Goal: Information Seeking & Learning: Find specific fact

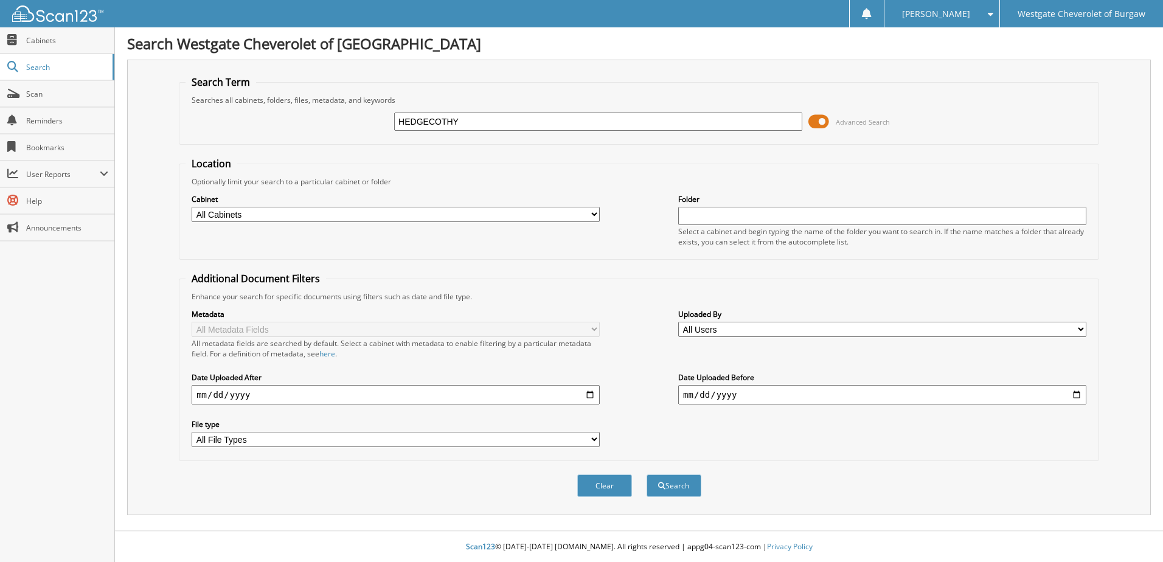
type input "HEDGECOTHY"
click at [647, 475] on button "Search" at bounding box center [674, 486] width 55 height 23
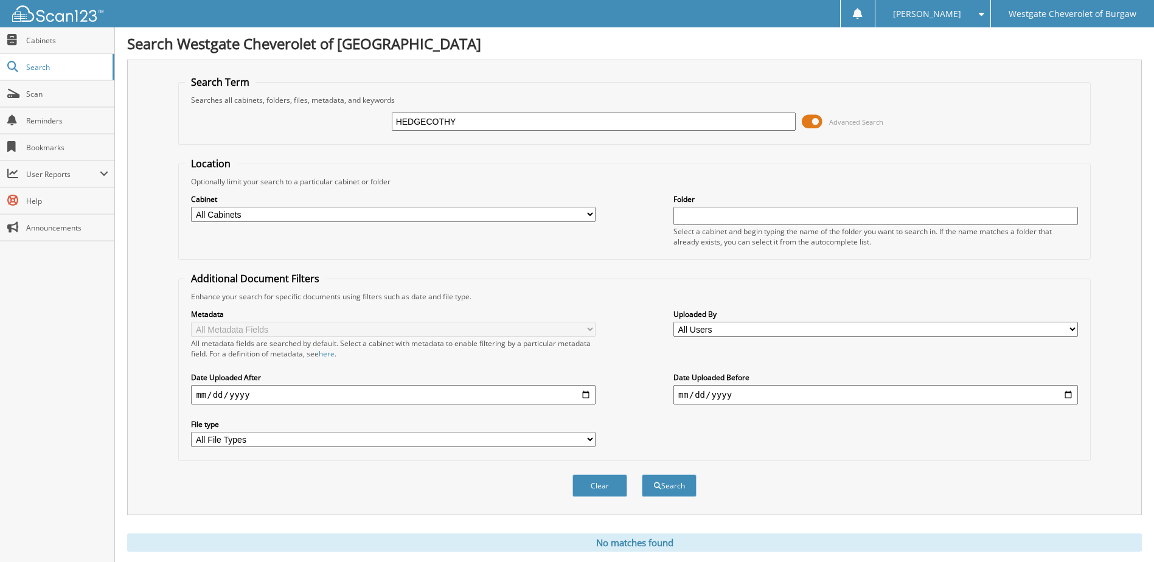
click at [489, 117] on input "HEDGECOTHY" at bounding box center [594, 122] width 405 height 18
type input "[PERSON_NAME]"
click at [642, 475] on button "Search" at bounding box center [669, 486] width 55 height 23
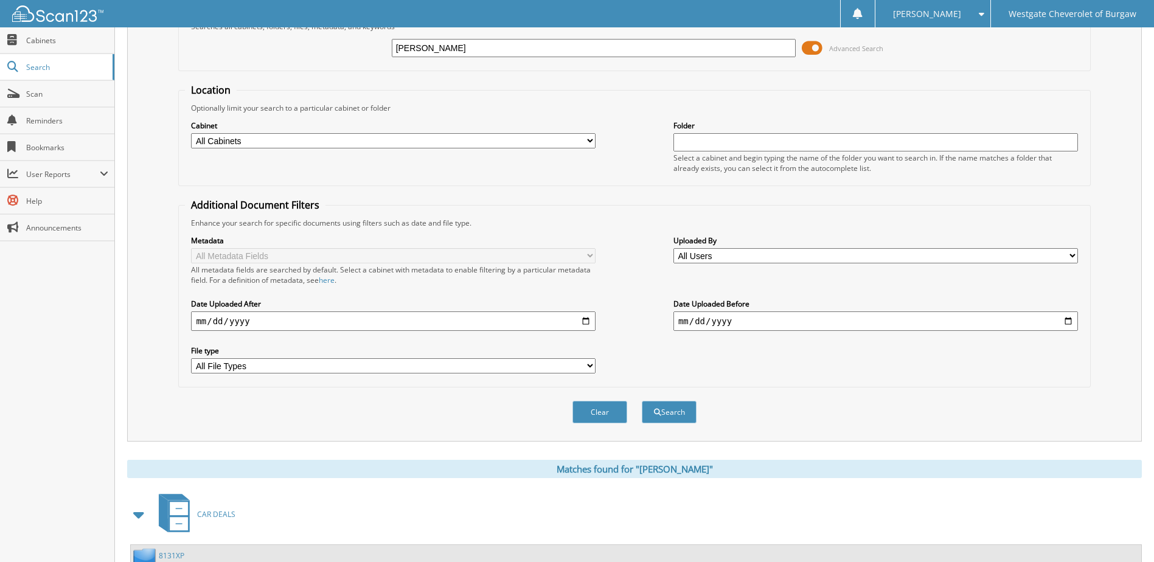
scroll to position [186, 0]
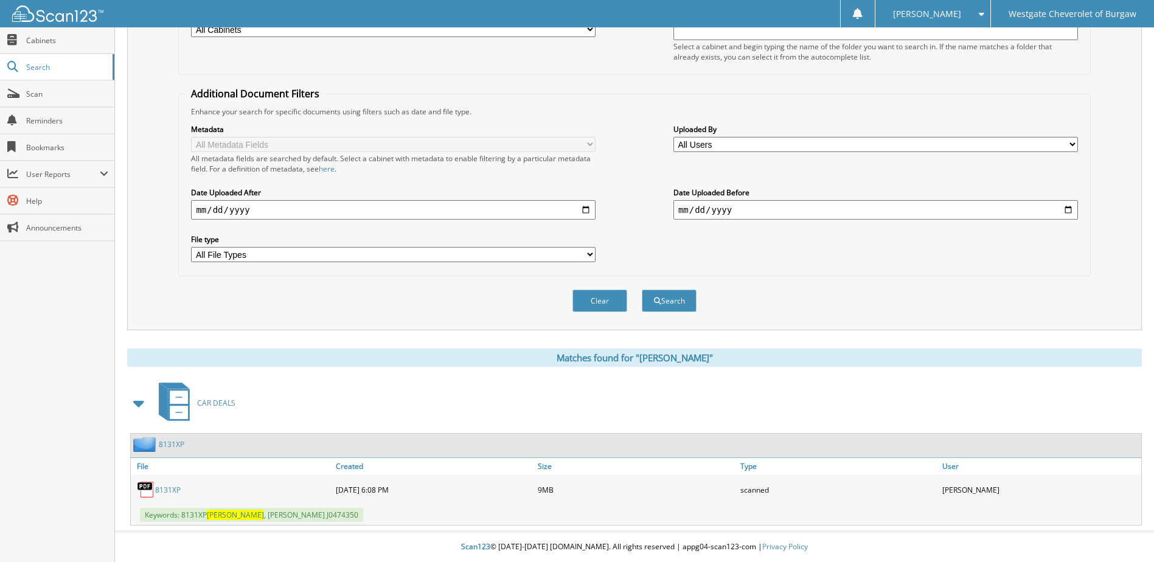
click at [158, 487] on link "8131XP" at bounding box center [168, 490] width 26 height 10
